Goal: Task Accomplishment & Management: Use online tool/utility

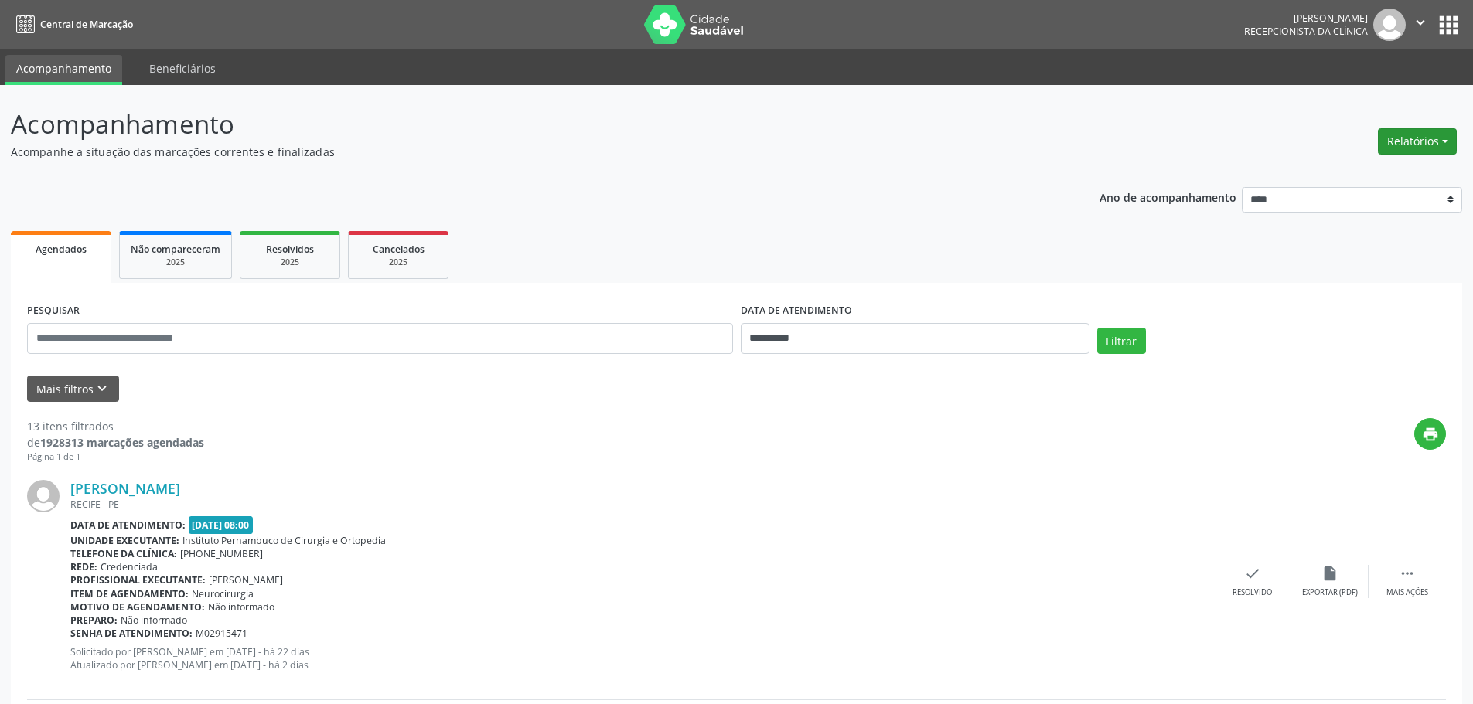
click at [1400, 135] on button "Relatórios" at bounding box center [1417, 141] width 79 height 26
click at [1355, 168] on link "Agendamentos" at bounding box center [1374, 175] width 166 height 22
select select "*"
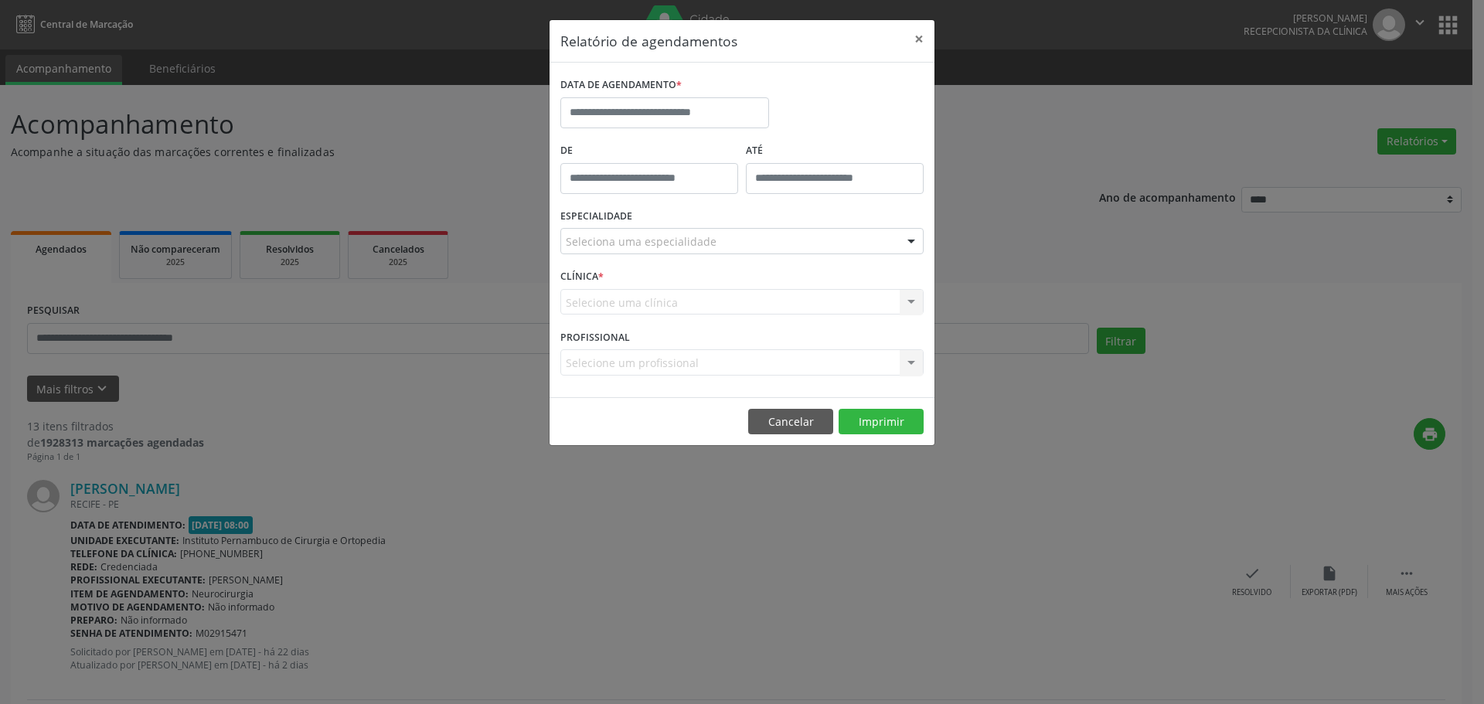
click at [698, 93] on div "DATA DE AGENDAMENTO *" at bounding box center [664, 85] width 209 height 24
click at [704, 121] on input "text" at bounding box center [664, 112] width 209 height 31
click at [755, 280] on span "26" at bounding box center [747, 286] width 30 height 30
type input "**********"
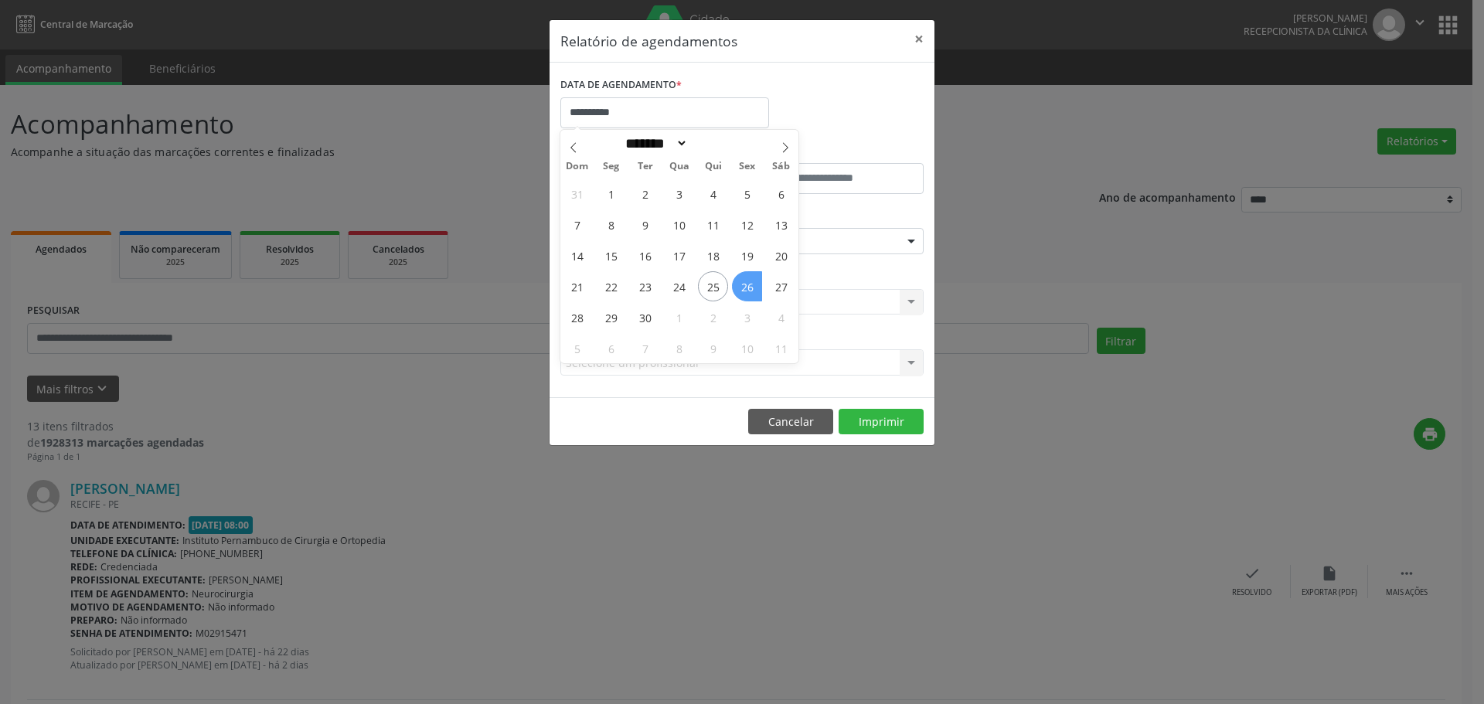
click at [755, 280] on span "26" at bounding box center [747, 286] width 30 height 30
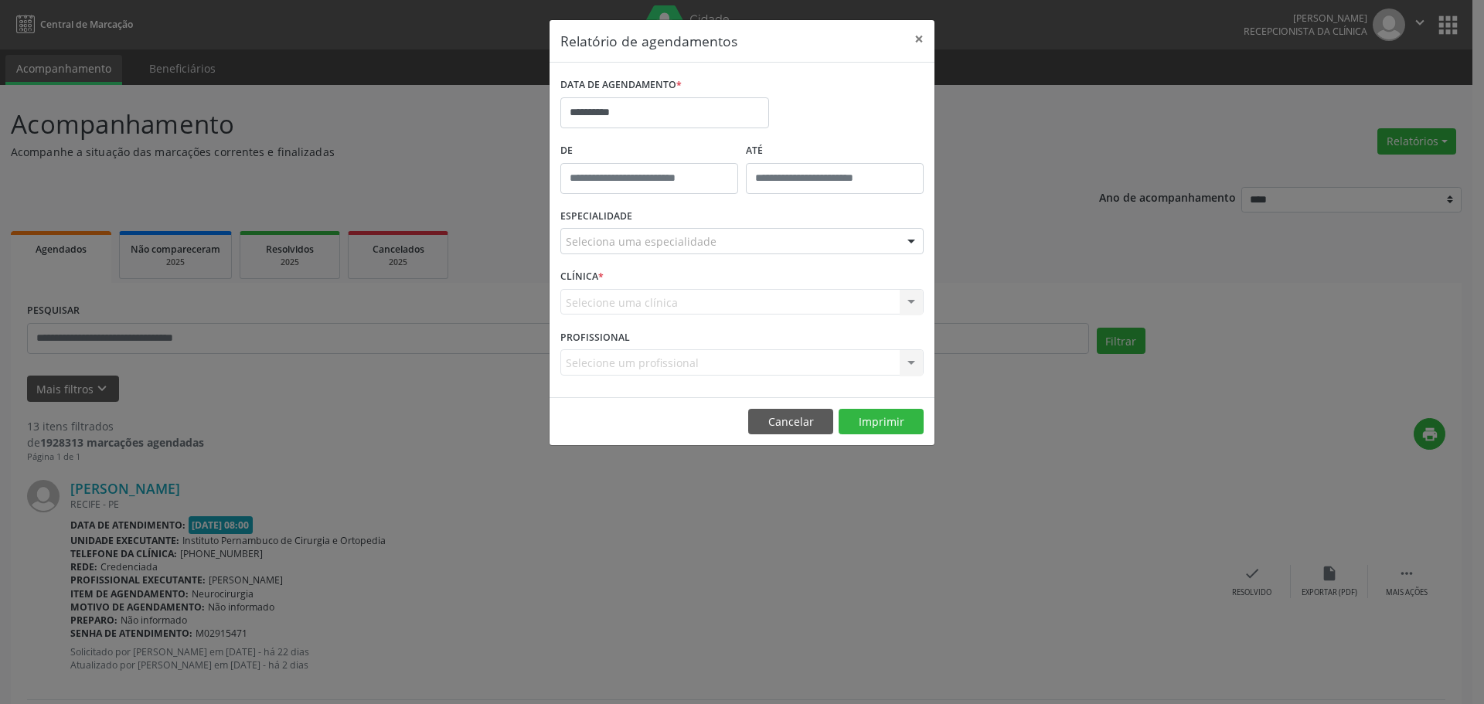
click at [714, 236] on div "Seleciona uma especialidade" at bounding box center [741, 241] width 363 height 26
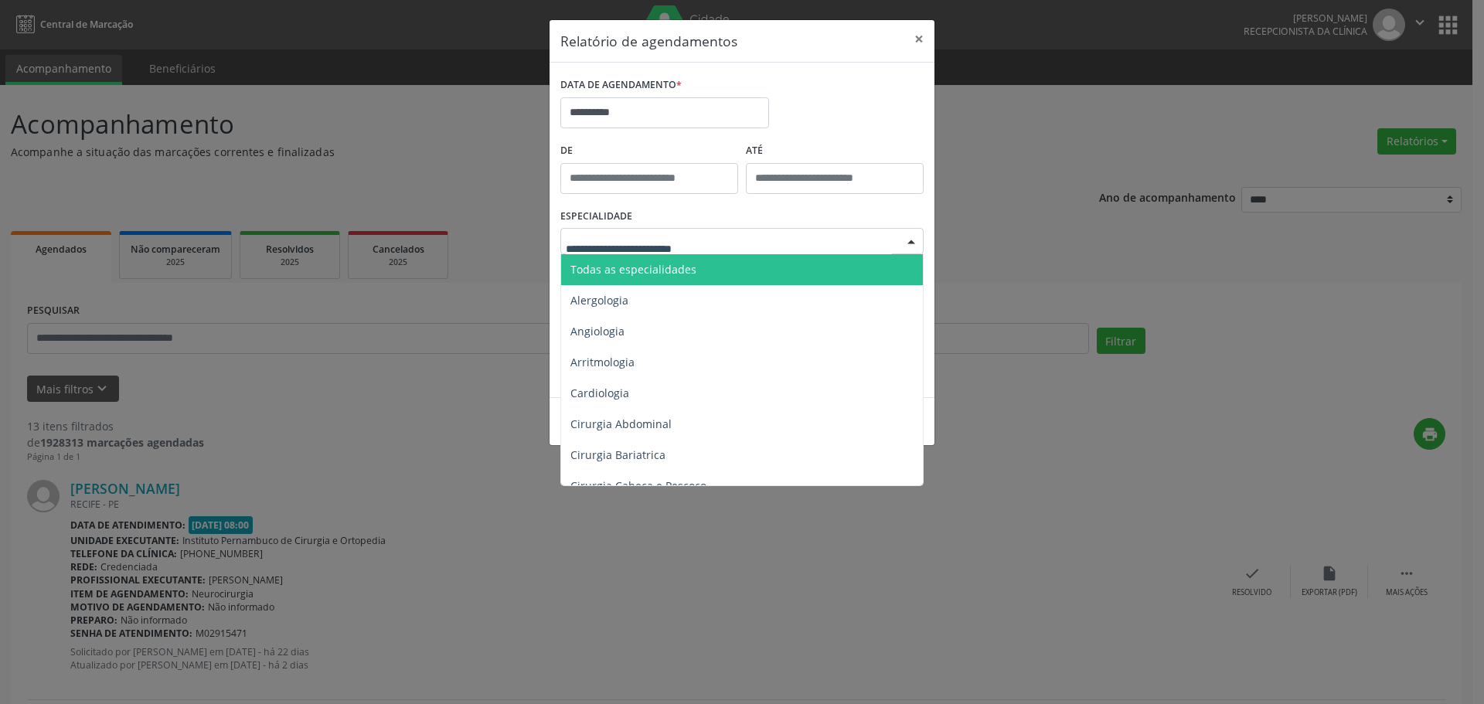
click at [711, 264] on span "Todas as especialidades" at bounding box center [743, 269] width 364 height 31
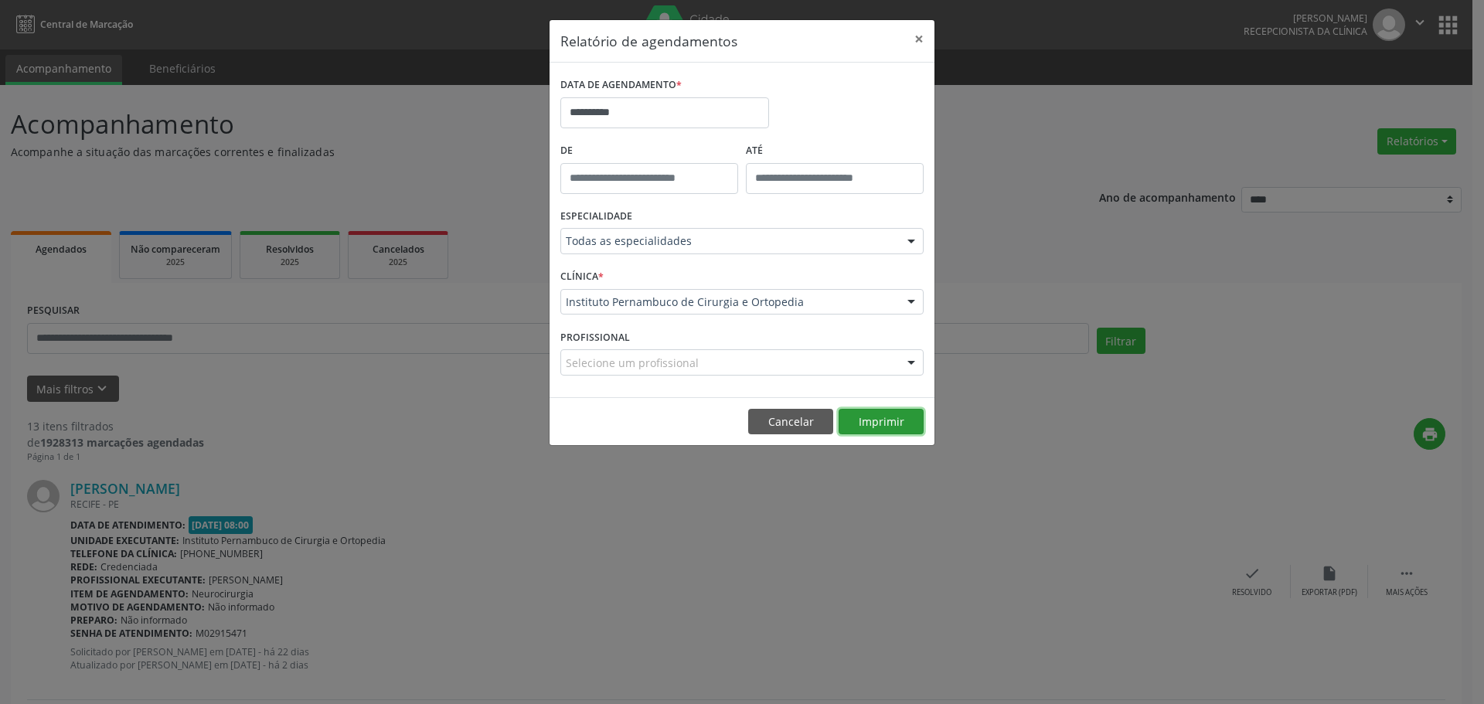
click at [866, 424] on button "Imprimir" at bounding box center [881, 422] width 85 height 26
